Goal: Information Seeking & Learning: Learn about a topic

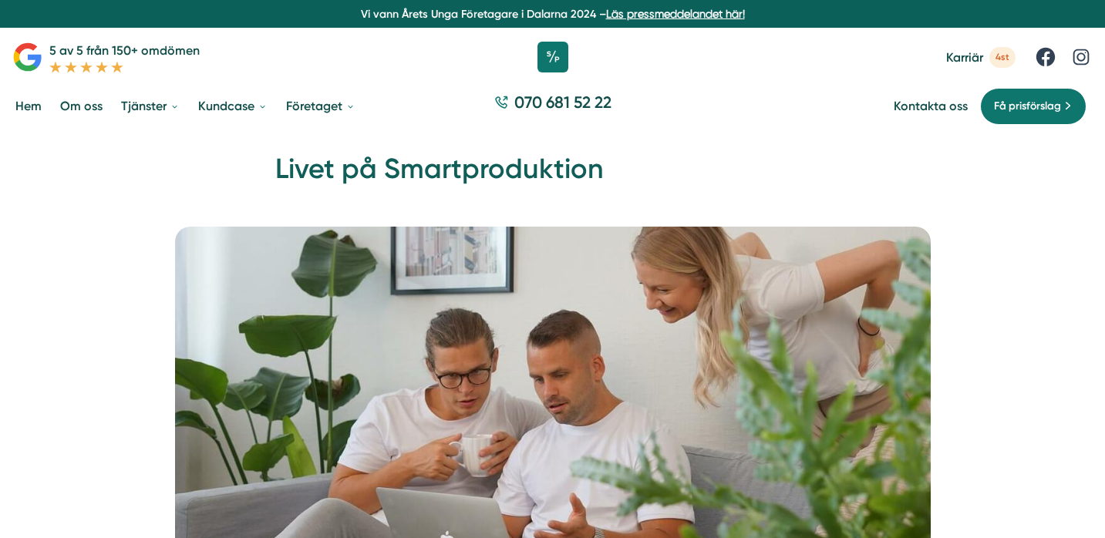
click at [966, 50] on span "Karriär" at bounding box center [964, 57] width 37 height 15
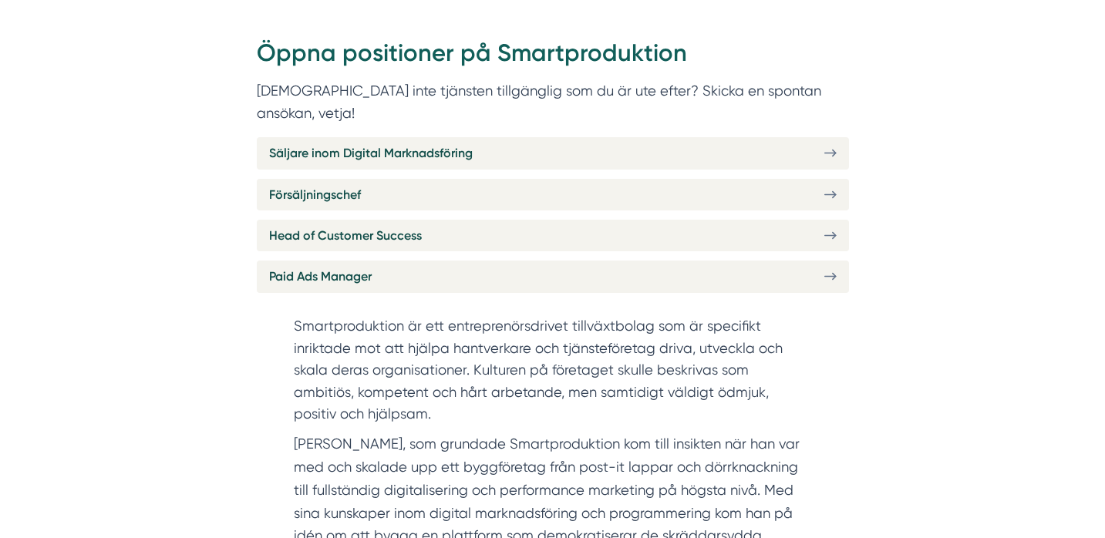
scroll to position [626, 0]
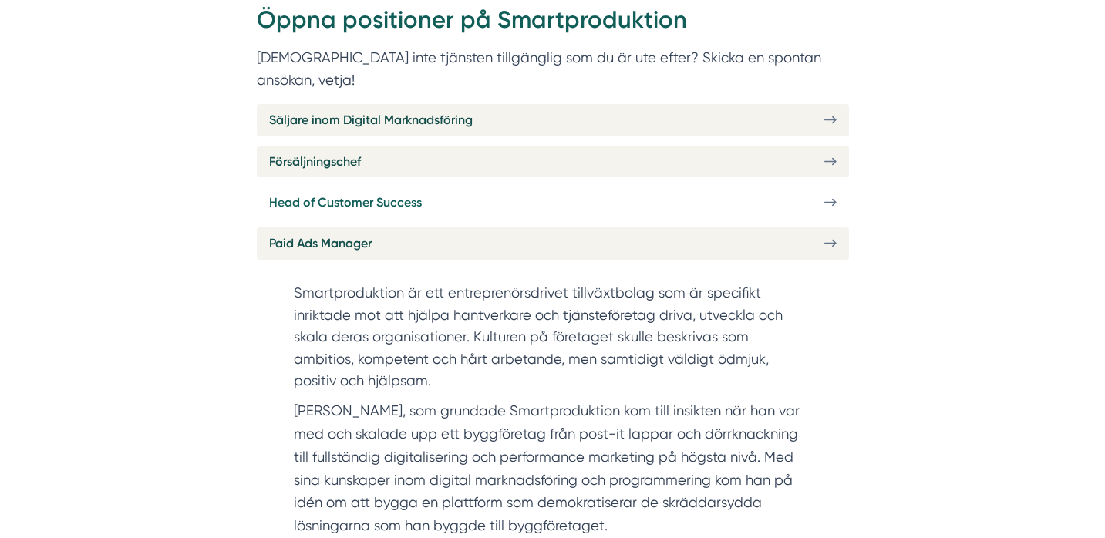
click at [353, 193] on span "Head of Customer Success" at bounding box center [345, 202] width 153 height 19
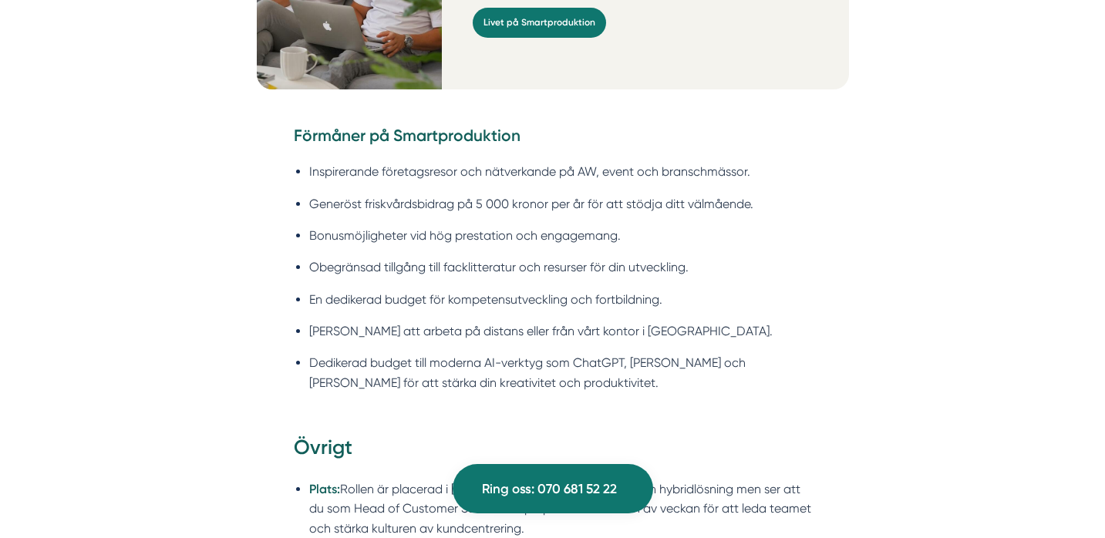
scroll to position [2219, 0]
drag, startPoint x: 312, startPoint y: 246, endPoint x: 437, endPoint y: 248, distance: 125.7
click at [437, 257] on li "Obegränsad tillgång till facklitteratur och resurser för din utveckling." at bounding box center [560, 266] width 503 height 19
click at [267, 307] on div "Förmåner på Smartproduktion Inspirerande företagsresor och nätverkande på AW, e…" at bounding box center [553, 278] width 592 height 310
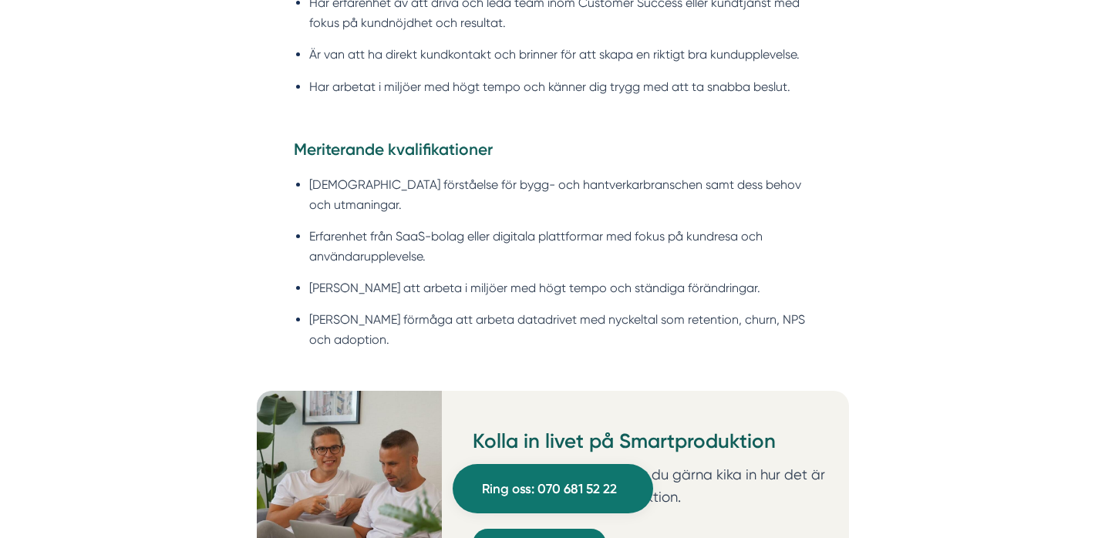
scroll to position [1697, 0]
